Goal: Information Seeking & Learning: Learn about a topic

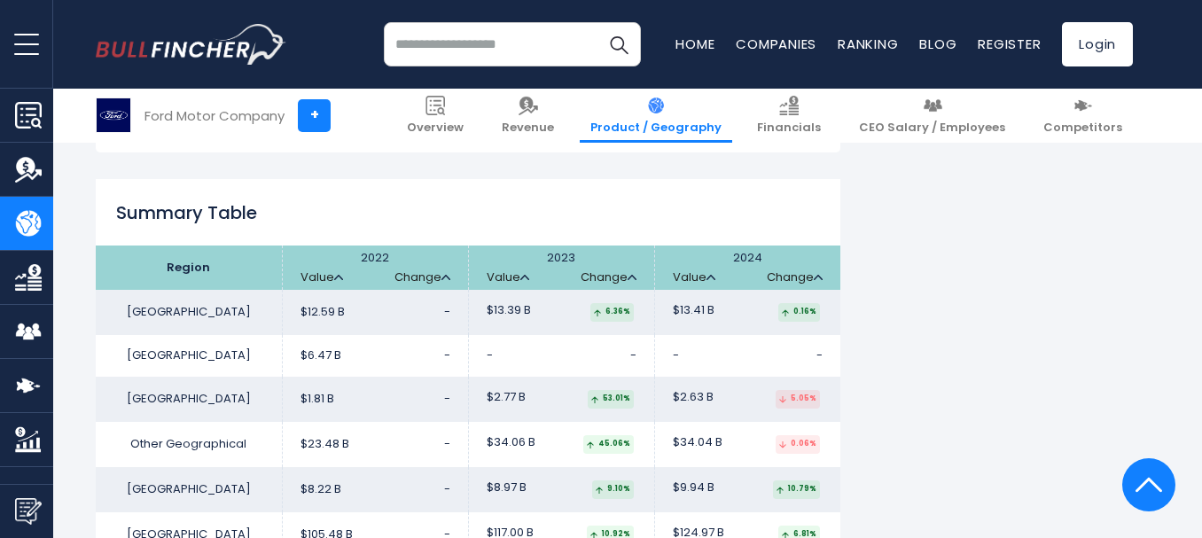
scroll to position [2840, 0]
click at [565, 116] on link "Revenue" at bounding box center [528, 116] width 74 height 54
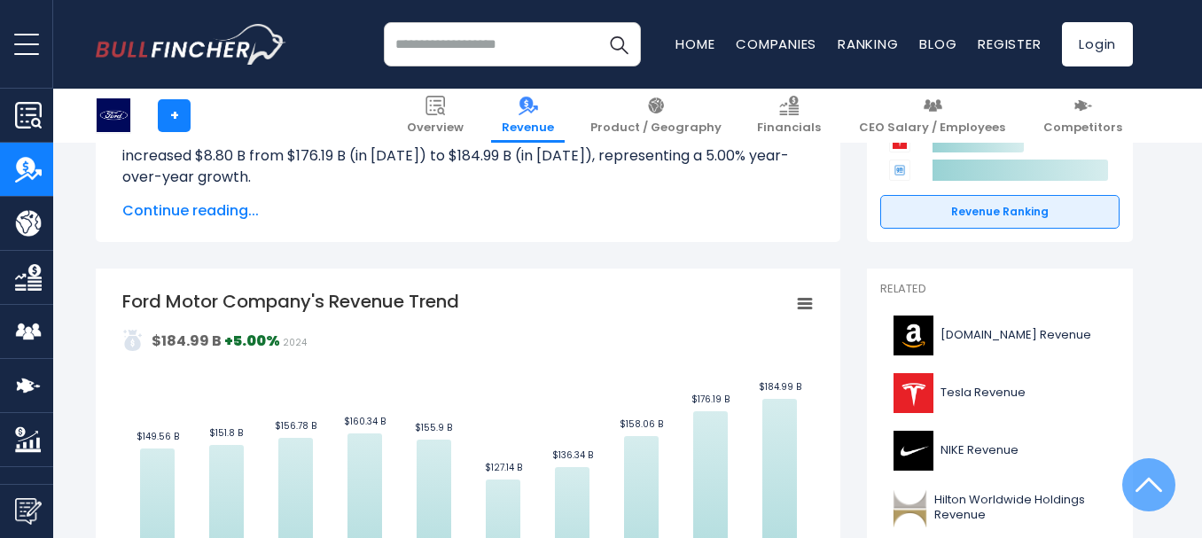
scroll to position [142, 0]
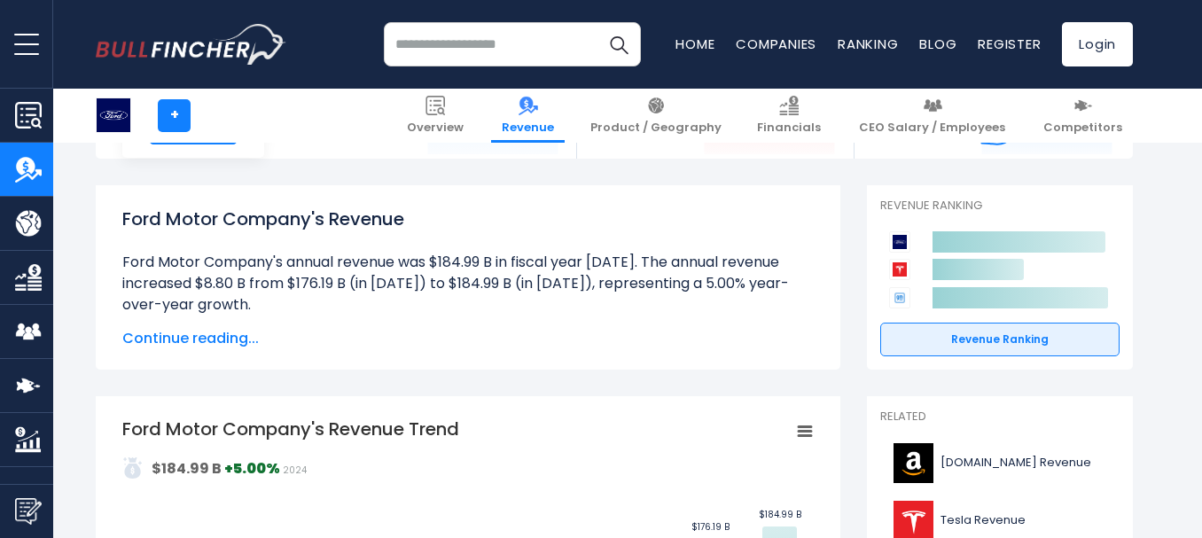
click at [209, 338] on span "Continue reading..." at bounding box center [467, 338] width 691 height 21
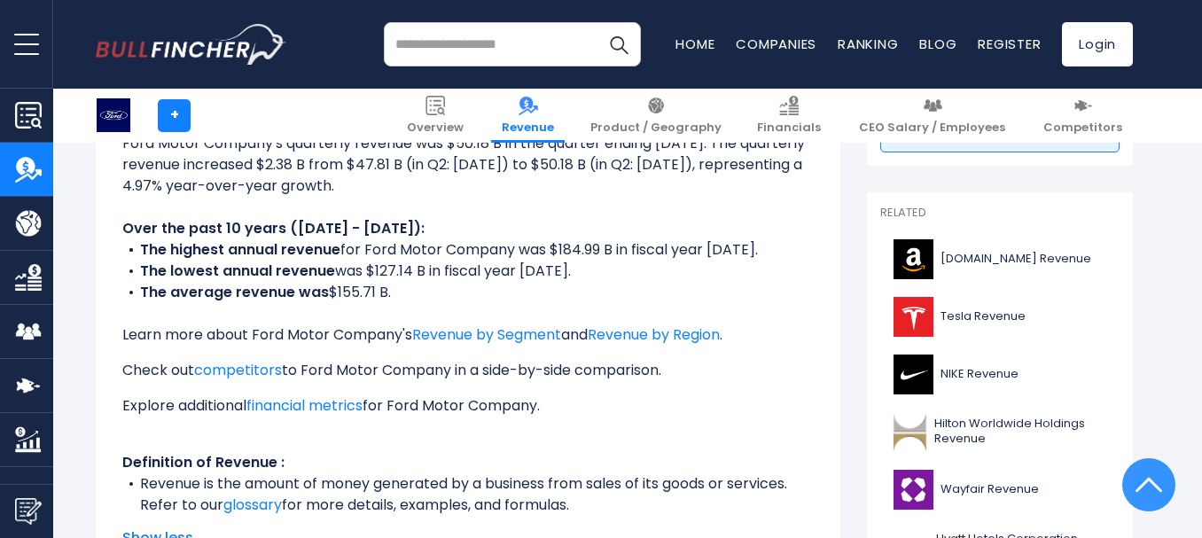
scroll to position [390, 0]
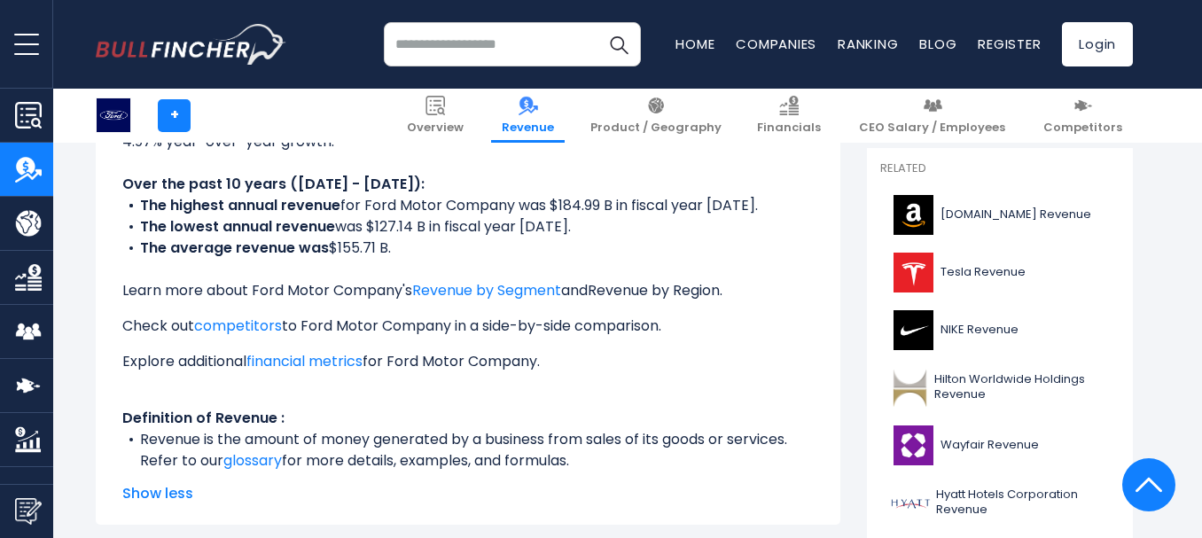
click at [655, 296] on link "Revenue by Region" at bounding box center [654, 290] width 132 height 20
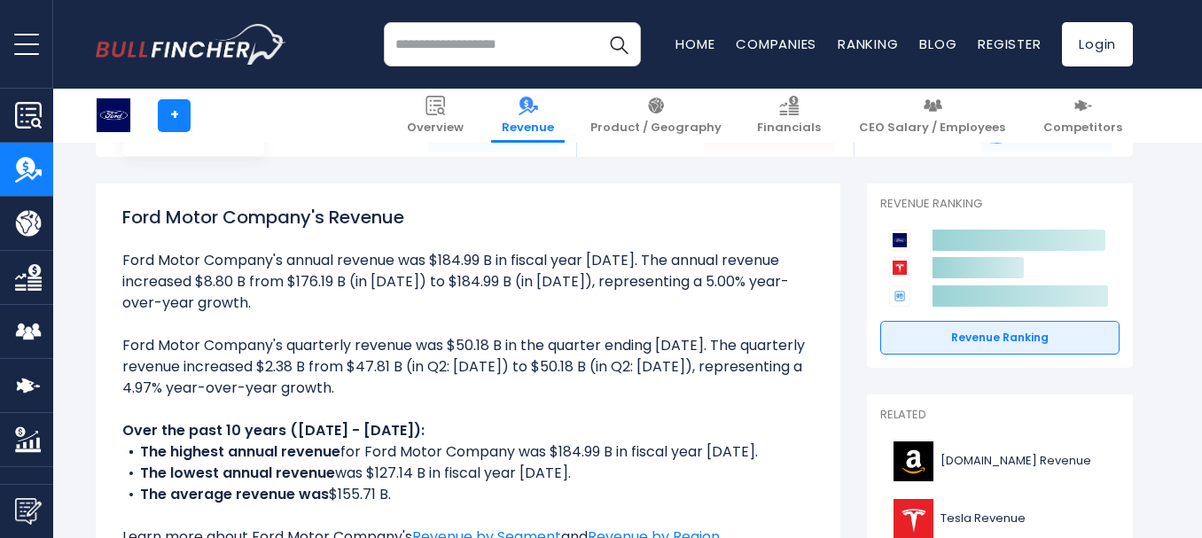
scroll to position [142, 0]
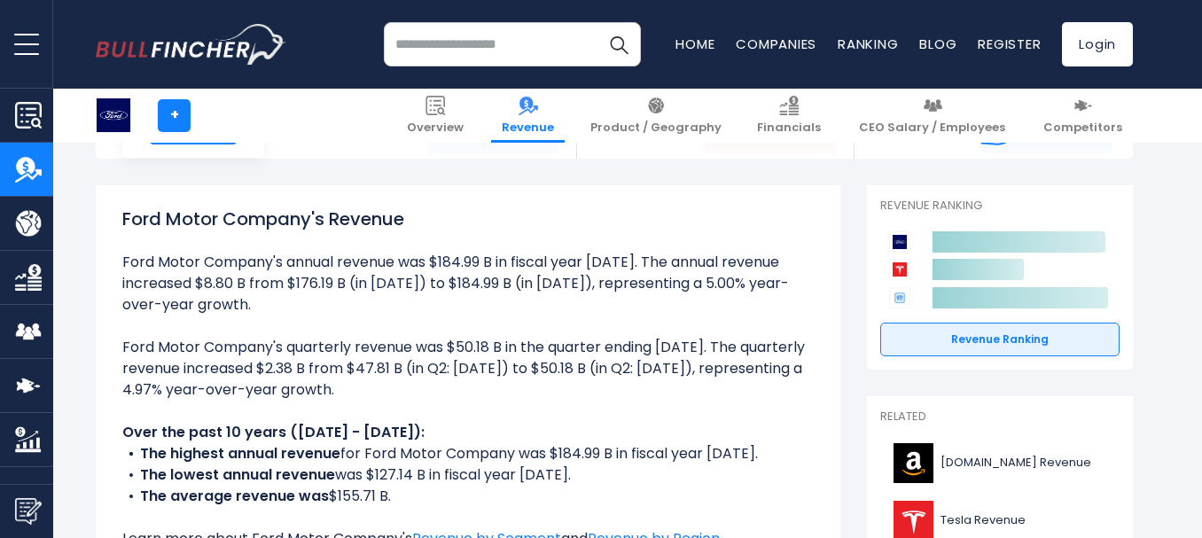
click at [681, 214] on h1 "Ford Motor Company's Revenue" at bounding box center [467, 219] width 691 height 27
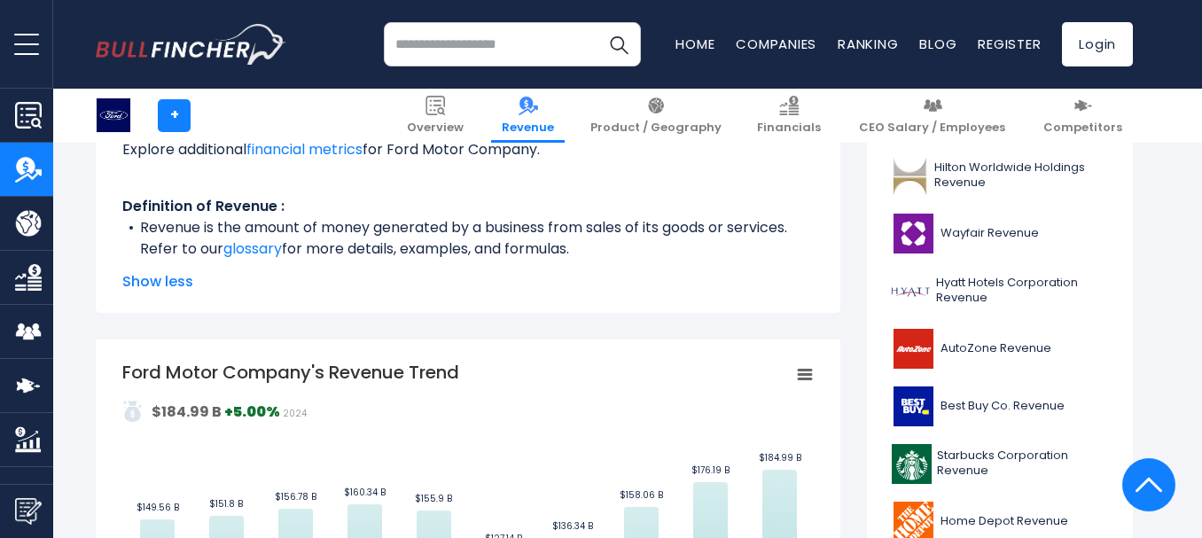
scroll to position [603, 0]
click at [169, 277] on span "Show less" at bounding box center [467, 280] width 691 height 21
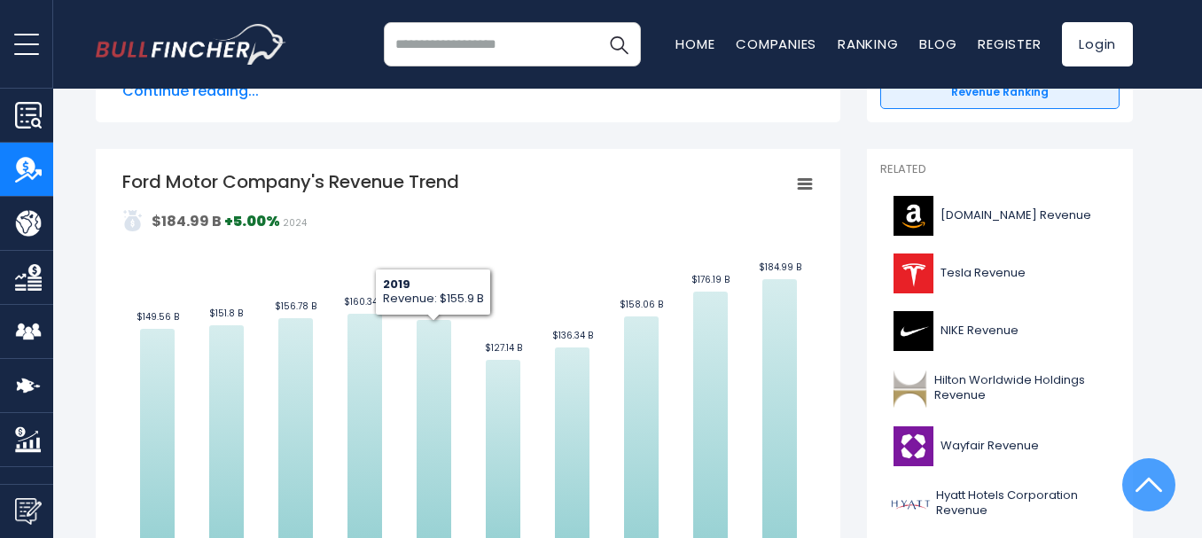
scroll to position [0, 0]
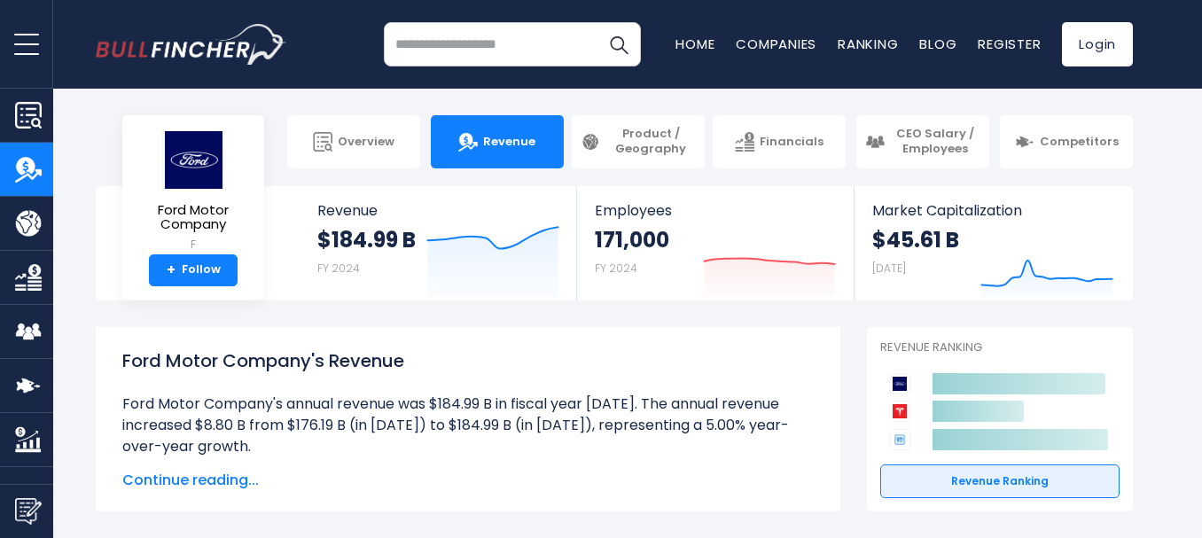
click at [708, 327] on div "Ford Motor Company's Revenue Ford Motor Company's annual revenue was $184.99 B …" at bounding box center [468, 419] width 745 height 184
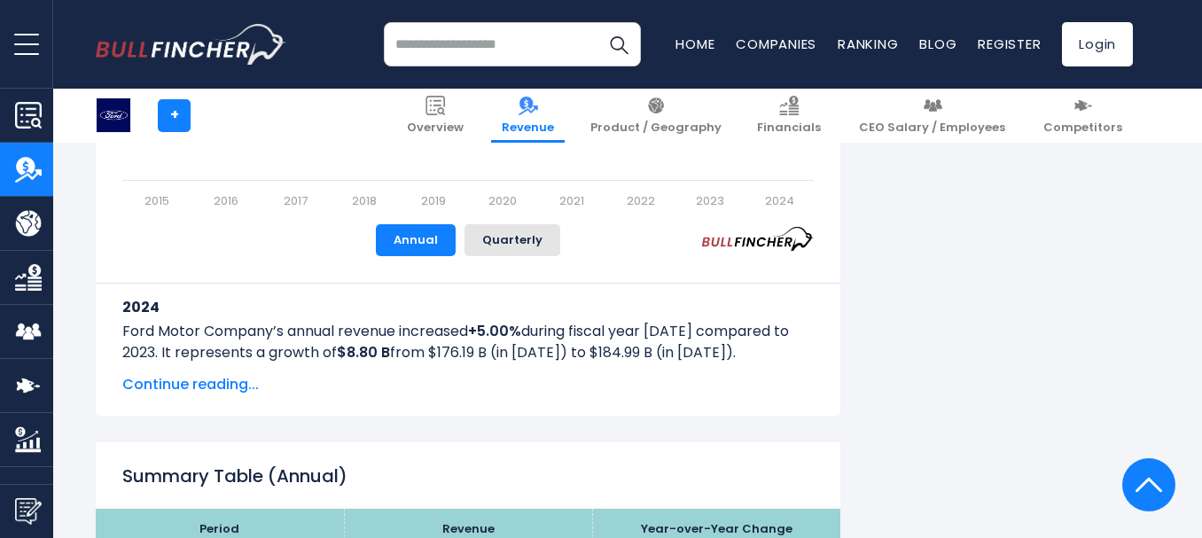
scroll to position [948, 0]
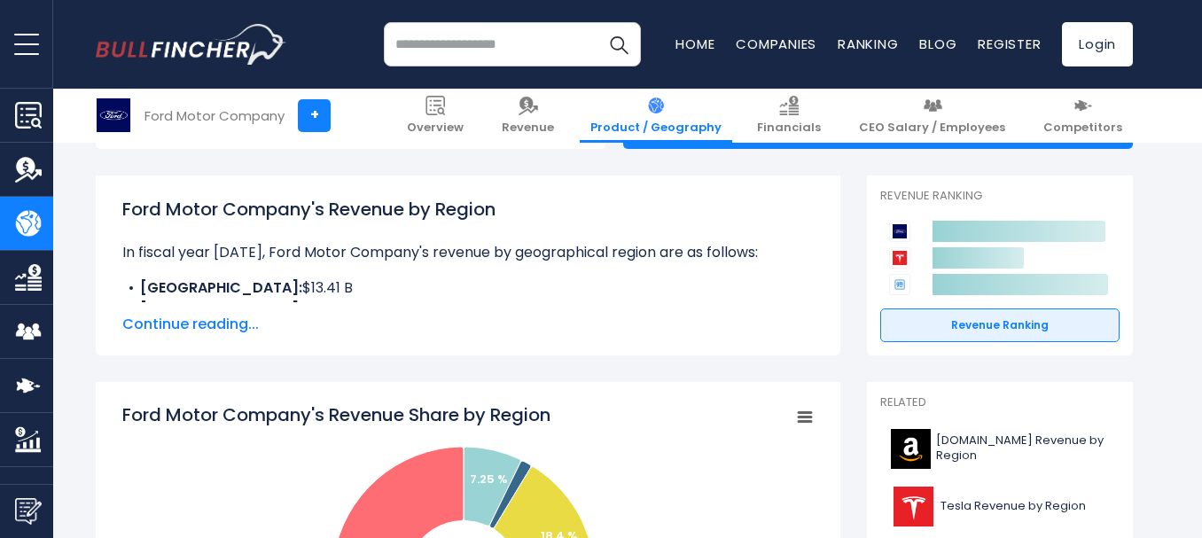
scroll to position [248, 0]
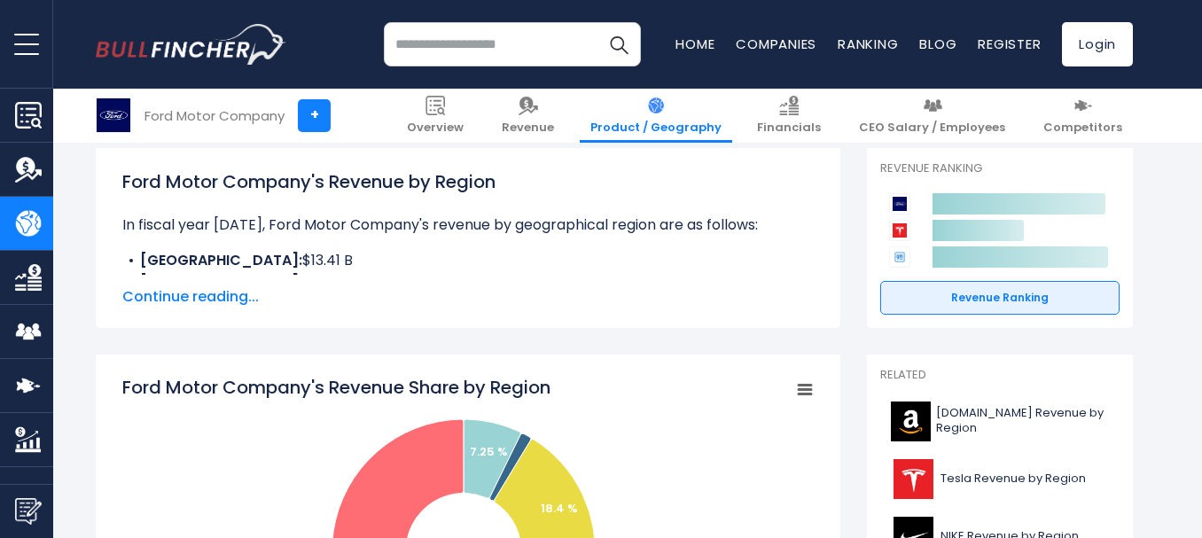
click at [209, 292] on span "Continue reading..." at bounding box center [467, 296] width 691 height 21
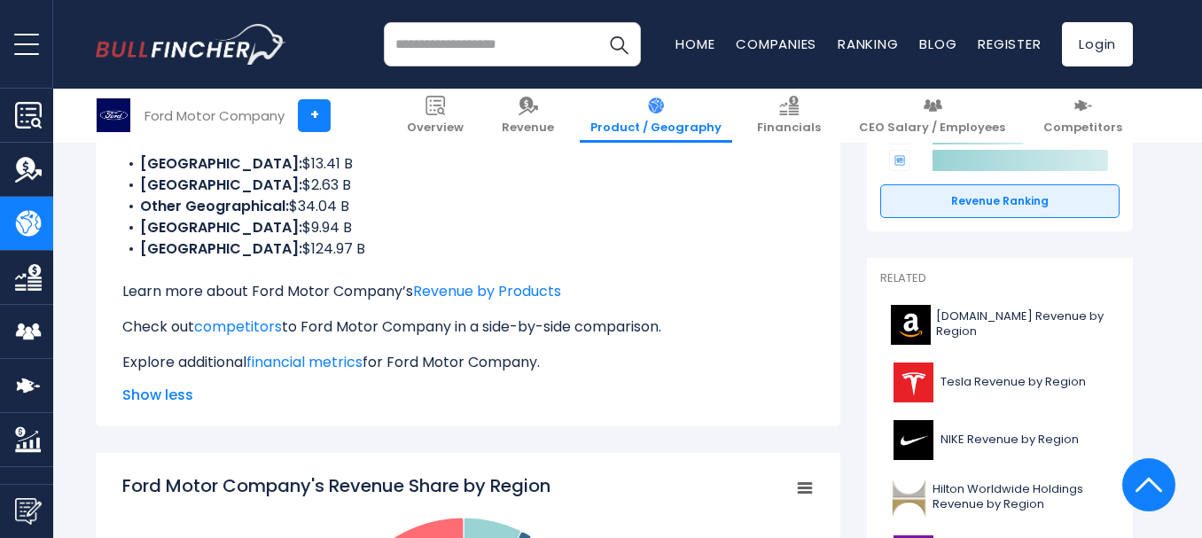
scroll to position [274, 0]
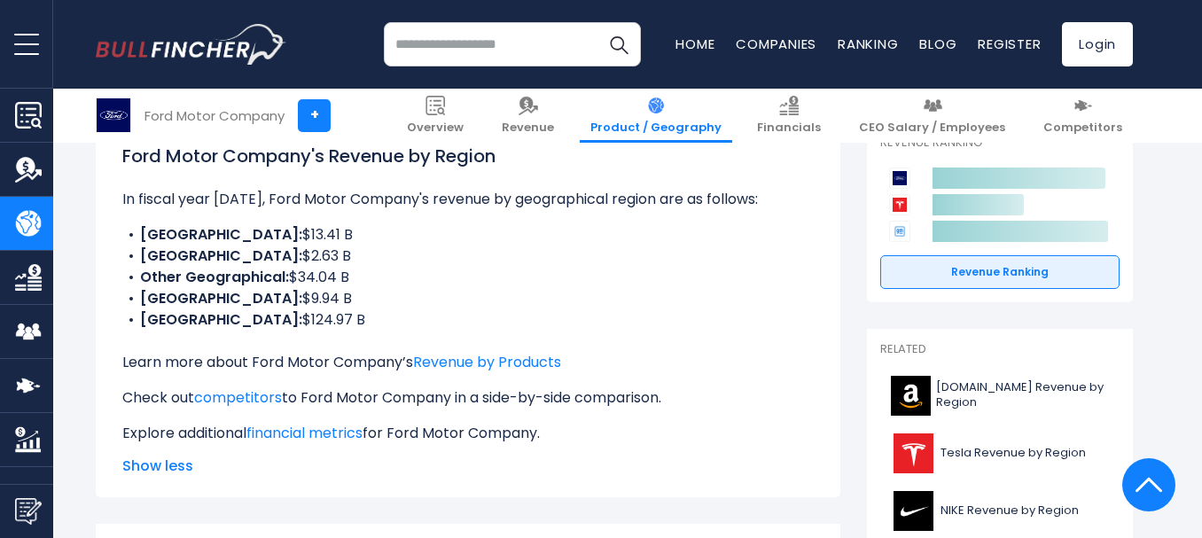
click at [753, 82] on div "Recent searches Trending searches Apple Overview" at bounding box center [614, 44] width 1037 height 89
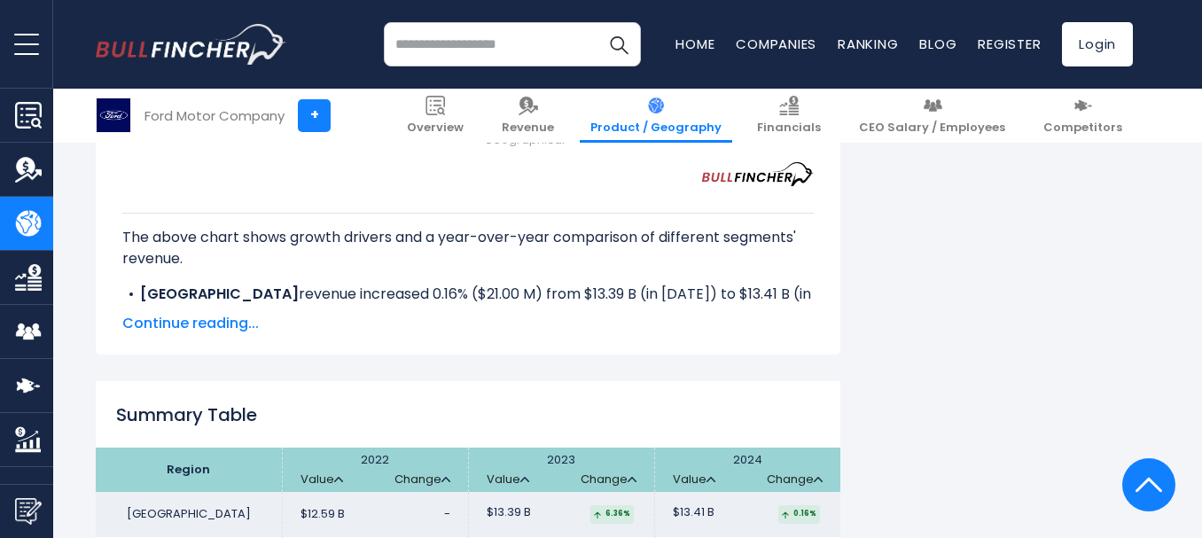
scroll to position [2763, 0]
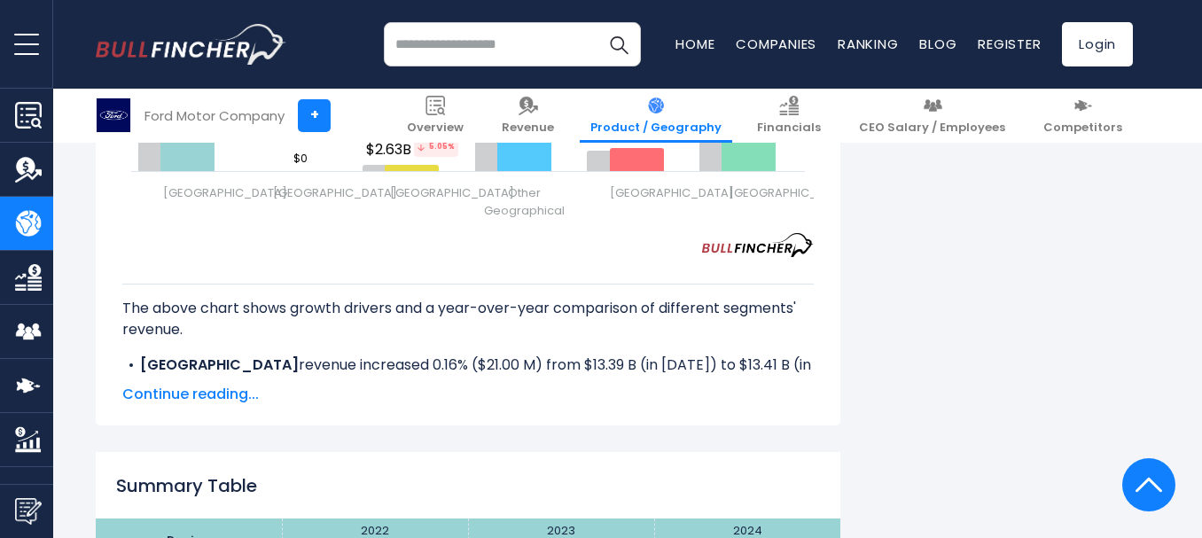
click at [228, 405] on span "Continue reading..." at bounding box center [467, 394] width 691 height 21
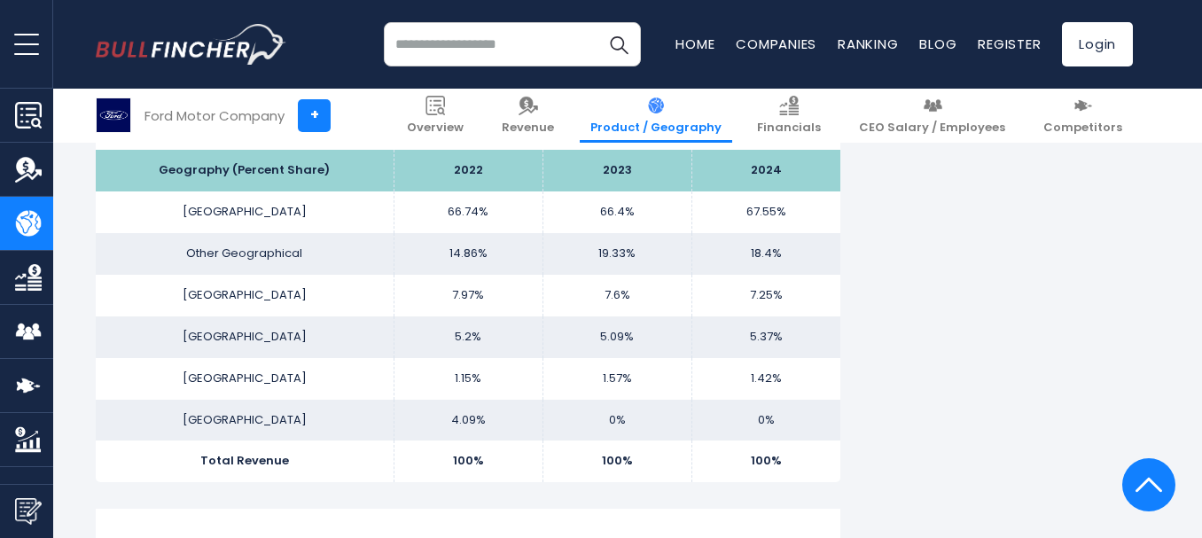
scroll to position [1406, 0]
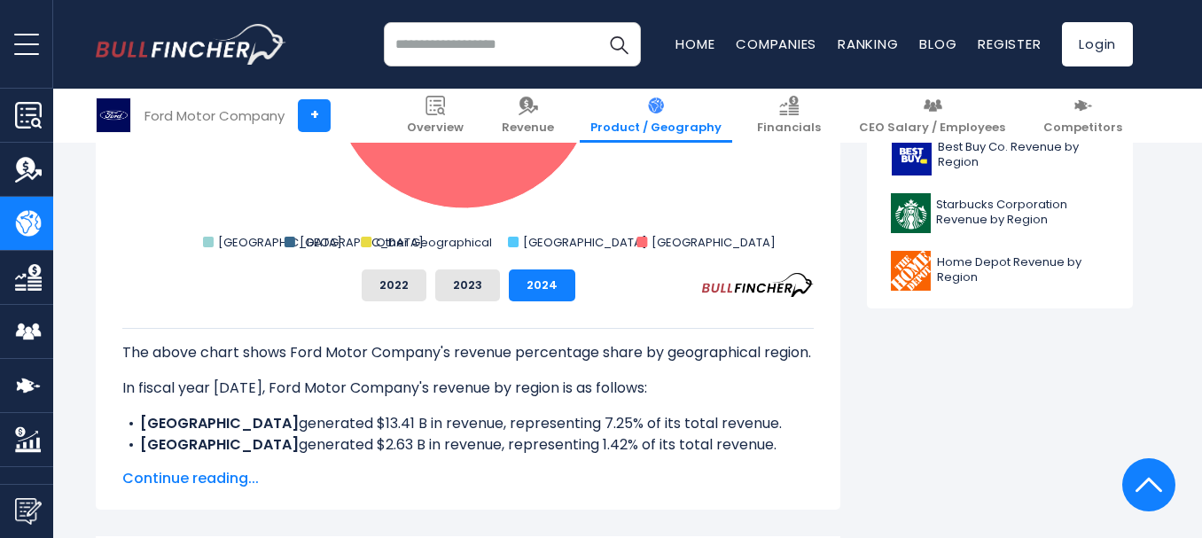
scroll to position [941, 0]
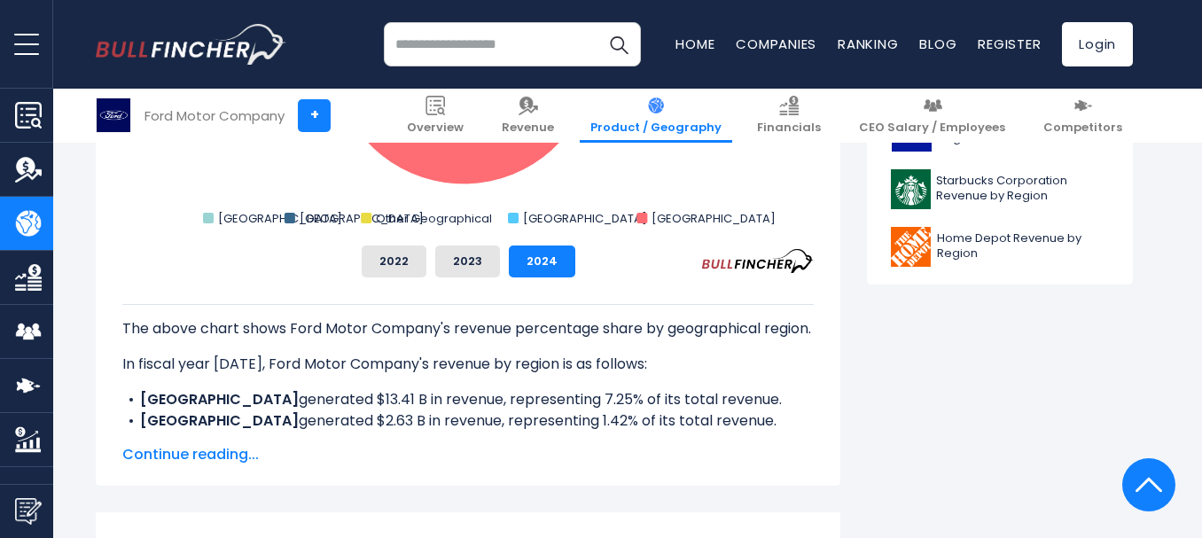
click at [706, 375] on p "In fiscal year 2024, Ford Motor Company's revenue by region is as follows:" at bounding box center [467, 364] width 691 height 21
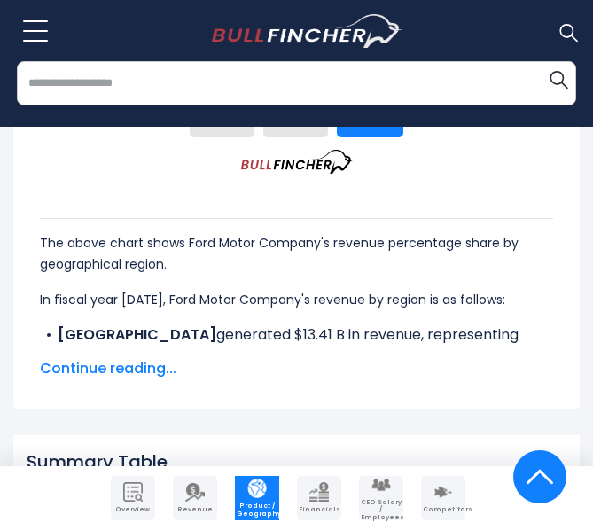
scroll to position [1202, 0]
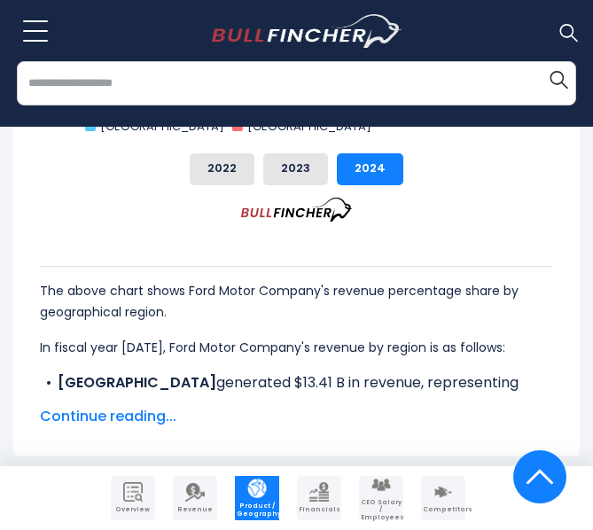
click at [557, 188] on div "Ford Motor Company's Revenue Share by Region Created with Highcharts 12.1.2 Cha…" at bounding box center [297, 5] width 540 height 441
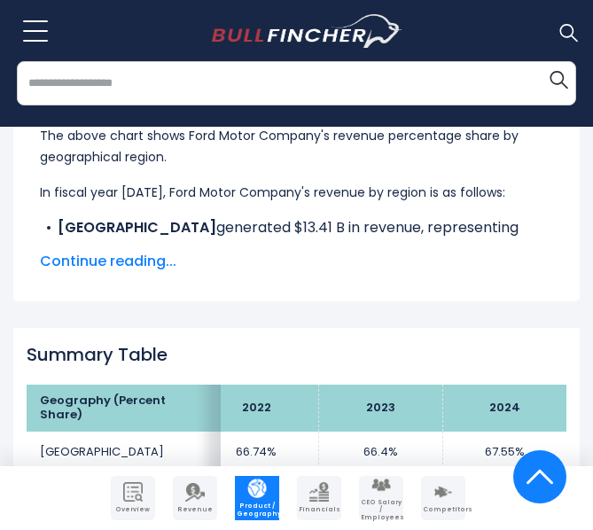
scroll to position [1345, 0]
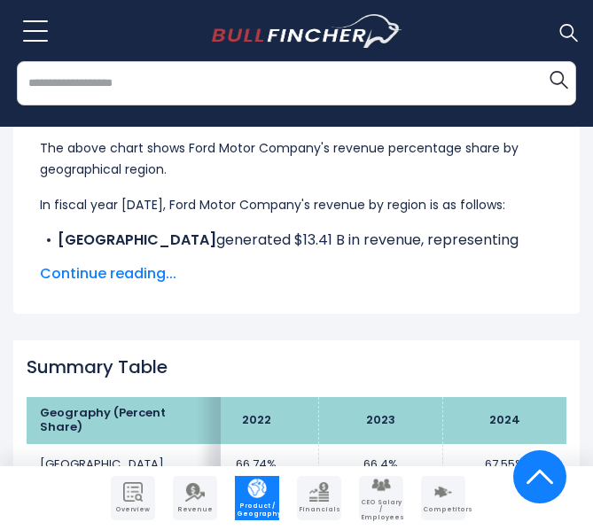
click at [156, 276] on span "Continue reading..." at bounding box center [296, 273] width 513 height 21
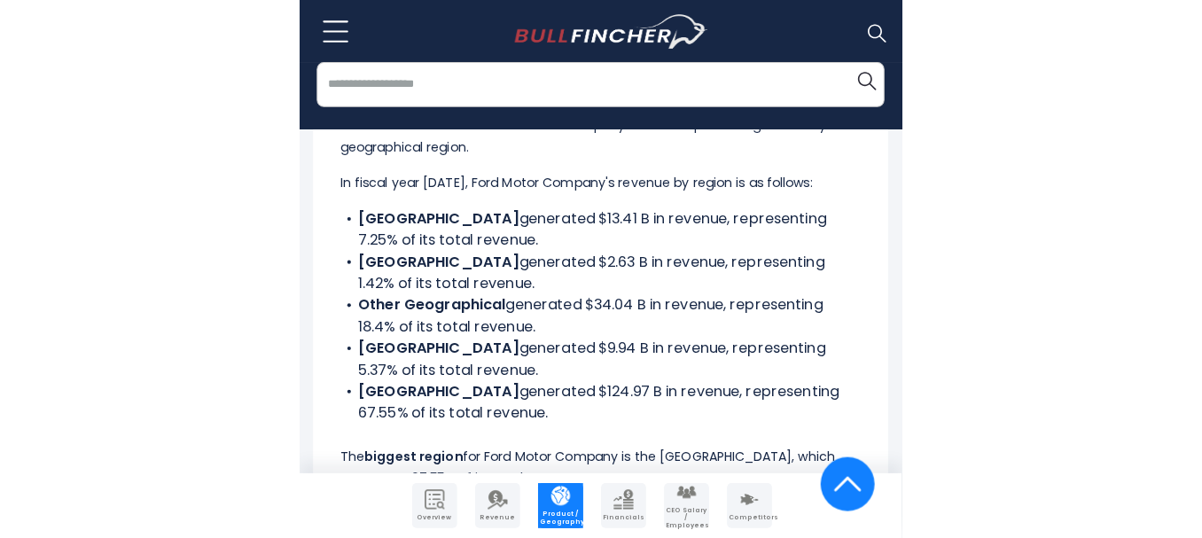
scroll to position [1419, 0]
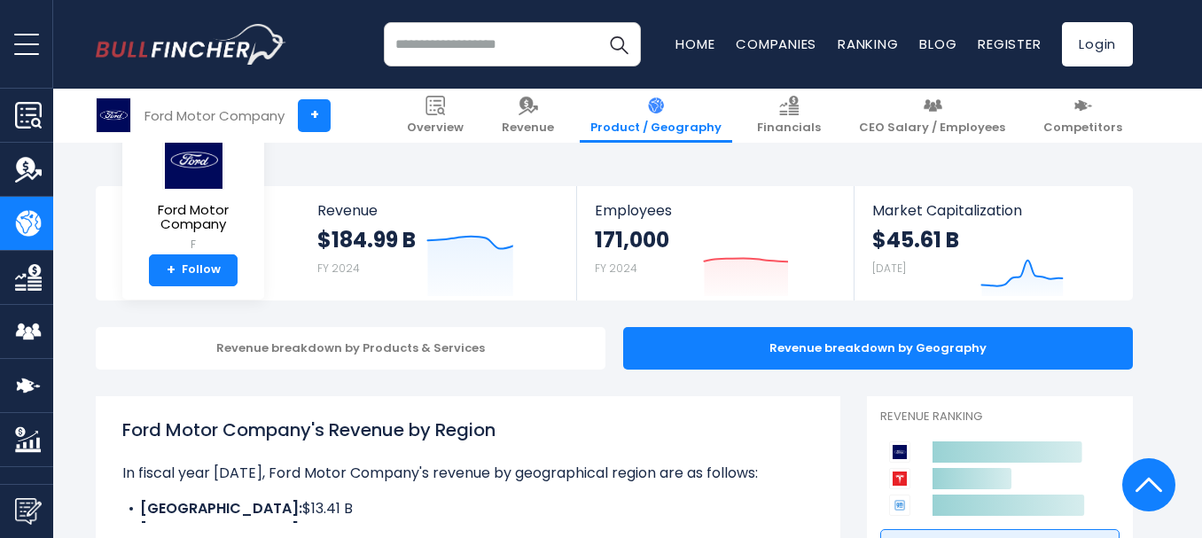
scroll to position [2840, 0]
